Goal: Information Seeking & Learning: Check status

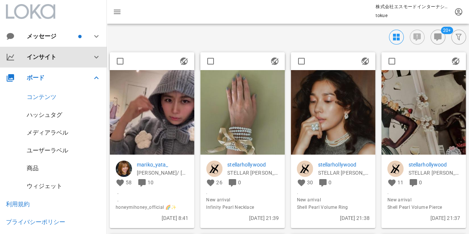
click at [89, 50] on div "インサイト" at bounding box center [53, 57] width 107 height 21
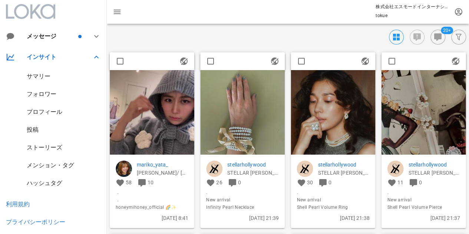
click at [36, 129] on div "投稿" at bounding box center [33, 129] width 12 height 7
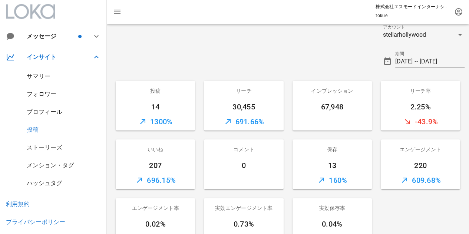
scroll to position [37, 0]
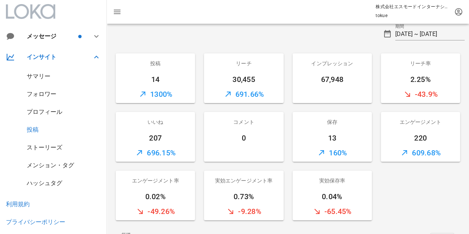
drag, startPoint x: 66, startPoint y: 146, endPoint x: 57, endPoint y: 147, distance: 9.4
click at [65, 146] on div "ストーリーズ" at bounding box center [53, 148] width 107 height 18
click at [56, 147] on div "ストーリーズ" at bounding box center [45, 147] width 36 height 7
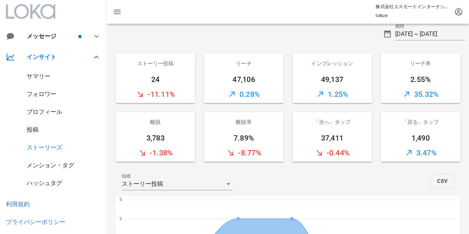
click at [50, 168] on div "メンション・タグ" at bounding box center [50, 165] width 47 height 7
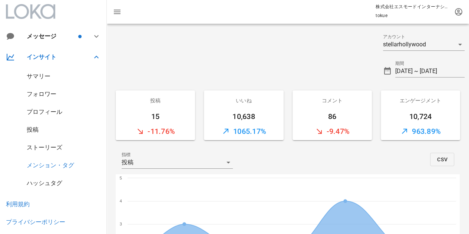
click at [33, 135] on div "投稿" at bounding box center [53, 130] width 107 height 18
click at [30, 130] on div "投稿" at bounding box center [33, 129] width 12 height 7
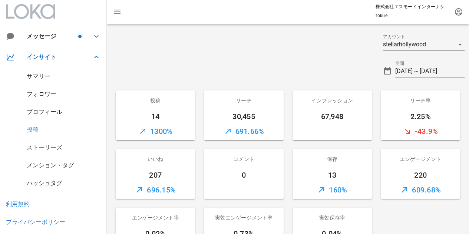
click at [44, 148] on div "ストーリーズ" at bounding box center [45, 147] width 36 height 7
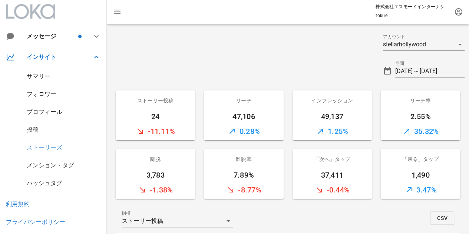
click at [46, 164] on div "メンション・タグ" at bounding box center [50, 165] width 47 height 7
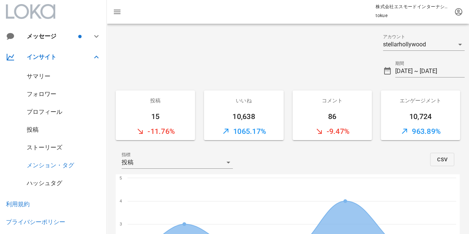
click at [46, 145] on div "ストーリーズ" at bounding box center [45, 147] width 36 height 7
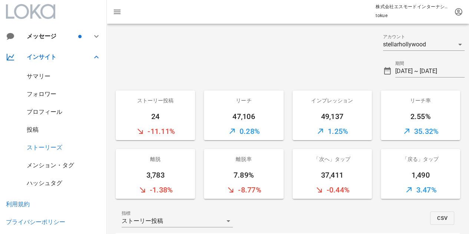
click at [30, 132] on div "投稿" at bounding box center [33, 129] width 12 height 7
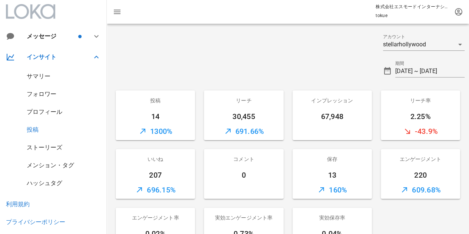
click at [51, 165] on div "メンション・タグ" at bounding box center [50, 165] width 47 height 7
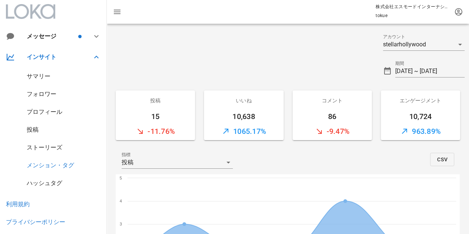
click at [42, 148] on div "ストーリーズ" at bounding box center [45, 147] width 36 height 7
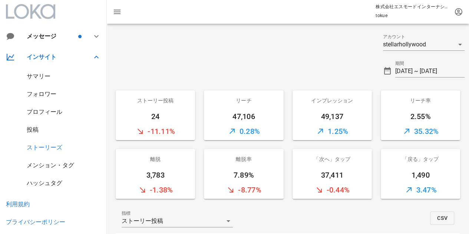
click at [33, 129] on div "投稿" at bounding box center [33, 129] width 12 height 7
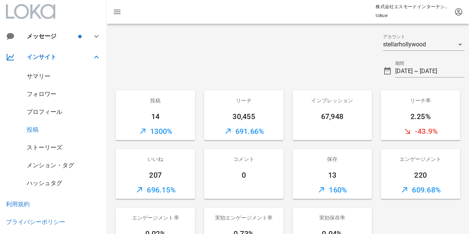
click at [245, 128] on div "691.66%" at bounding box center [243, 131] width 79 height 18
click at [415, 69] on input "[DATE] ~ [DATE]" at bounding box center [429, 71] width 69 height 12
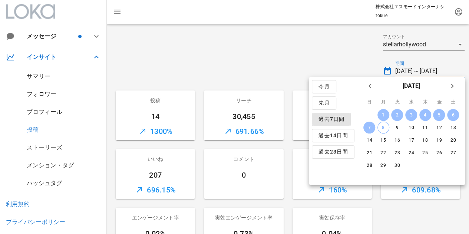
click at [339, 119] on span "過去7日間" at bounding box center [331, 119] width 26 height 7
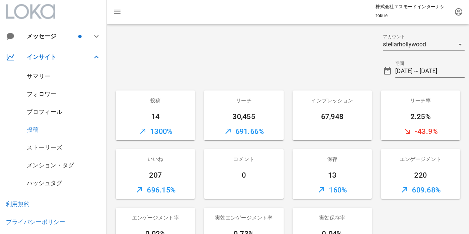
click at [408, 72] on input "[DATE] ~ [DATE]" at bounding box center [429, 71] width 69 height 12
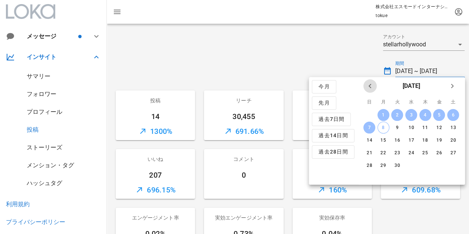
click at [367, 84] on icon "前月" at bounding box center [370, 86] width 9 height 9
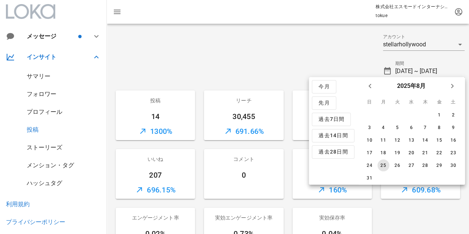
click at [384, 164] on div "25" at bounding box center [383, 165] width 12 height 5
click at [369, 177] on div "31" at bounding box center [369, 177] width 12 height 5
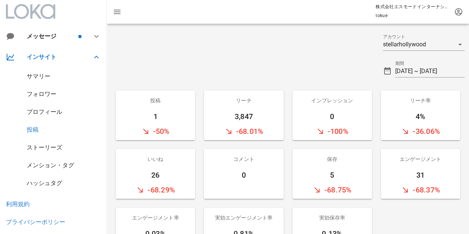
click at [51, 147] on div "ストーリーズ" at bounding box center [45, 147] width 36 height 7
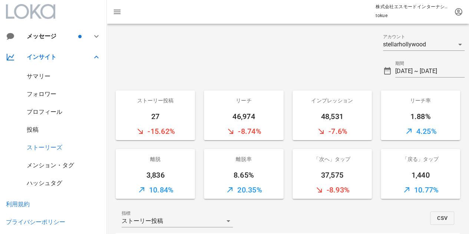
click at [62, 164] on div "メンション・タグ" at bounding box center [50, 165] width 47 height 7
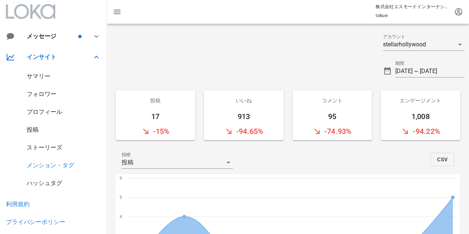
click at [50, 183] on div "ハッシュタグ" at bounding box center [45, 182] width 36 height 7
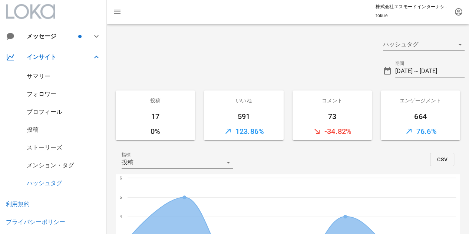
click at [52, 164] on div "メンション・タグ" at bounding box center [50, 165] width 47 height 7
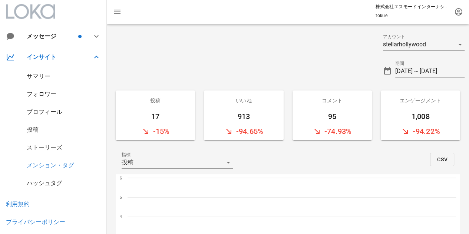
click at [53, 144] on div "ストーリーズ" at bounding box center [45, 147] width 36 height 7
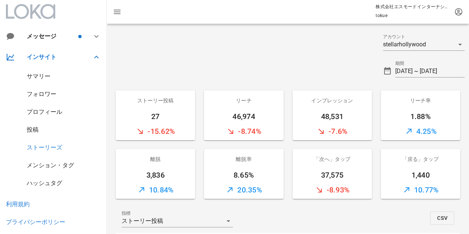
click at [38, 127] on div "投稿" at bounding box center [33, 129] width 12 height 7
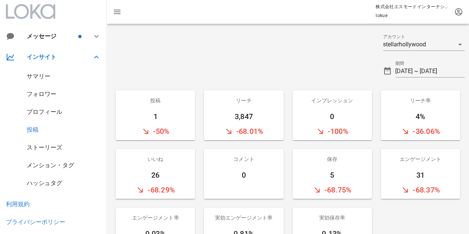
click at [46, 108] on div "プロフィール" at bounding box center [45, 111] width 36 height 7
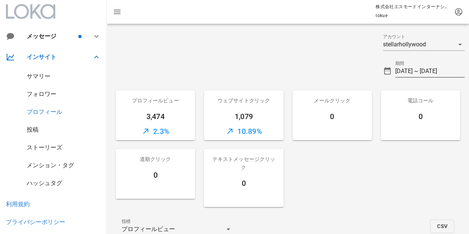
click at [423, 67] on input "[DATE] ~ [DATE]" at bounding box center [429, 71] width 69 height 12
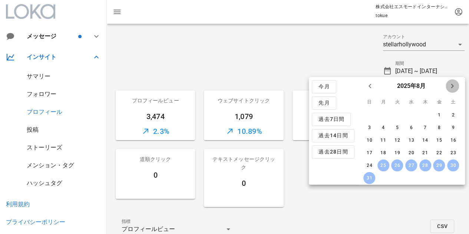
click at [451, 86] on icon "来月" at bounding box center [452, 86] width 9 height 9
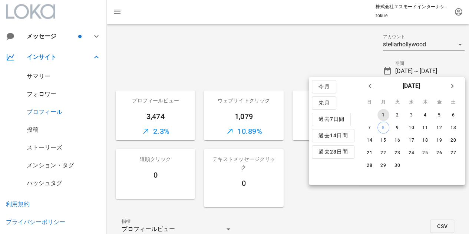
click at [380, 113] on div "1" at bounding box center [383, 114] width 12 height 5
click at [371, 123] on button "7" at bounding box center [369, 128] width 12 height 12
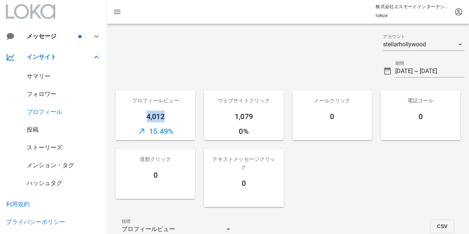
drag, startPoint x: 139, startPoint y: 116, endPoint x: 170, endPoint y: 118, distance: 31.6
click at [170, 118] on div "4,012" at bounding box center [155, 117] width 79 height 12
copy div "4,012"
click at [192, 80] on div at bounding box center [243, 68] width 272 height 27
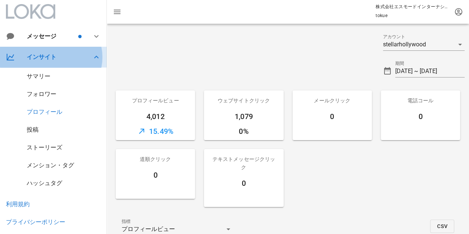
click at [52, 56] on div "インサイト" at bounding box center [55, 56] width 56 height 7
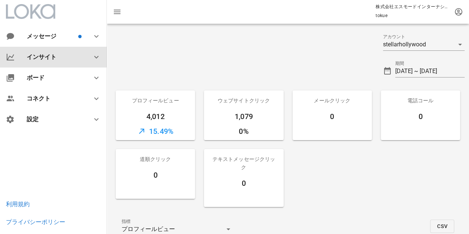
click at [52, 56] on div "インサイト" at bounding box center [55, 56] width 56 height 7
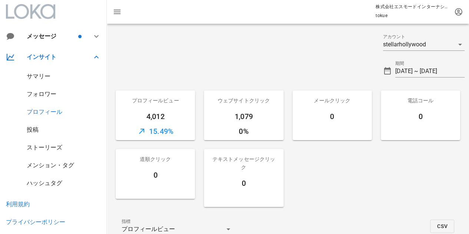
click at [50, 76] on div "サマリー" at bounding box center [39, 76] width 24 height 7
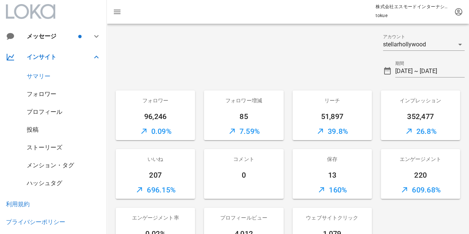
scroll to position [37, 0]
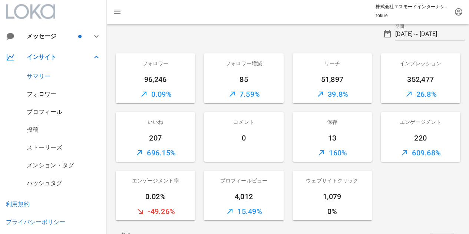
click at [347, 83] on div "51,897" at bounding box center [332, 79] width 79 height 12
click at [409, 33] on input "[DATE] ~ [DATE]" at bounding box center [429, 34] width 69 height 12
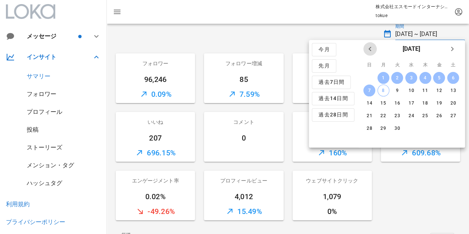
click at [369, 50] on icon "前月" at bounding box center [370, 49] width 9 height 9
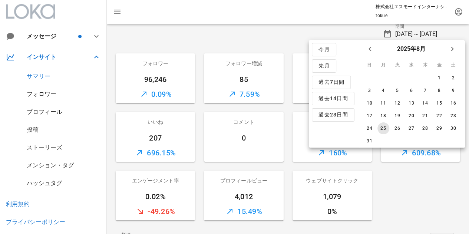
click at [382, 128] on div "25" at bounding box center [383, 128] width 12 height 5
click at [369, 141] on div "31" at bounding box center [369, 140] width 12 height 5
type input "[DATE] ~ [DATE]"
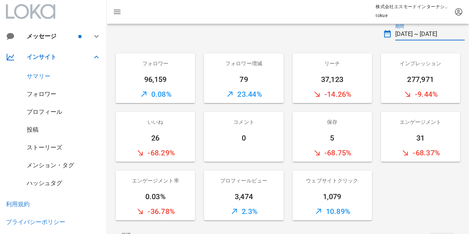
click at [410, 32] on input "[DATE] ~ [DATE]" at bounding box center [429, 34] width 69 height 12
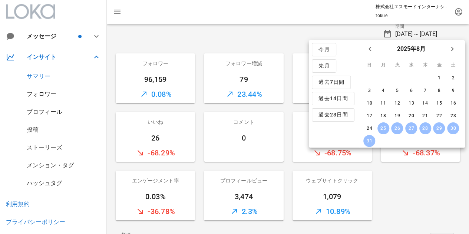
click at [289, 40] on div at bounding box center [243, 31] width 272 height 27
